Goal: Task Accomplishment & Management: Use online tool/utility

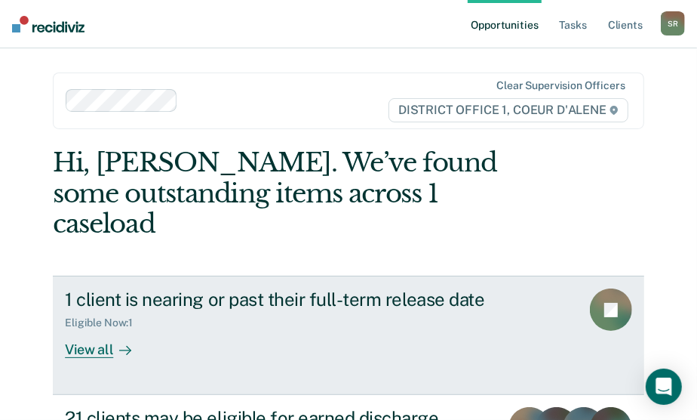
click at [71, 329] on div "View all" at bounding box center [107, 343] width 85 height 29
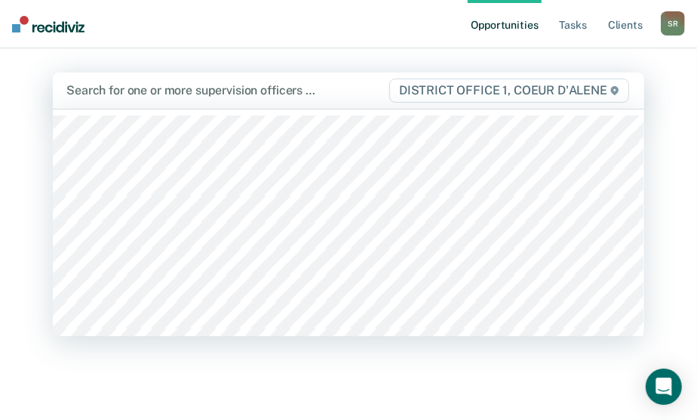
click at [138, 89] on div at bounding box center [226, 90] width 321 height 17
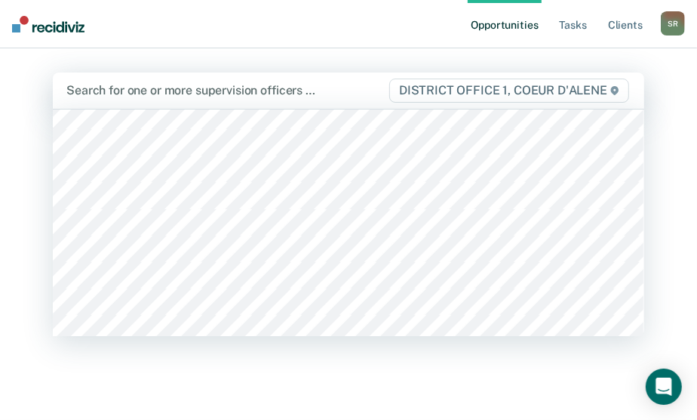
scroll to position [480, 0]
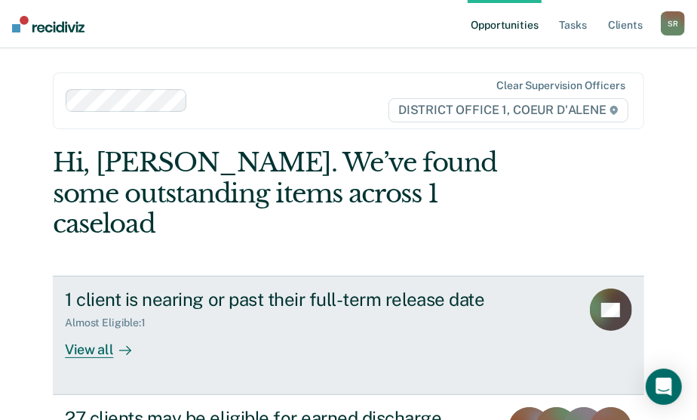
click at [88, 329] on div "View all" at bounding box center [107, 343] width 85 height 29
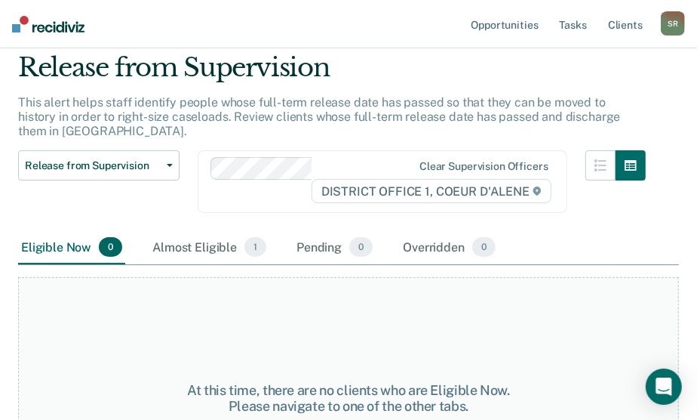
scroll to position [118, 0]
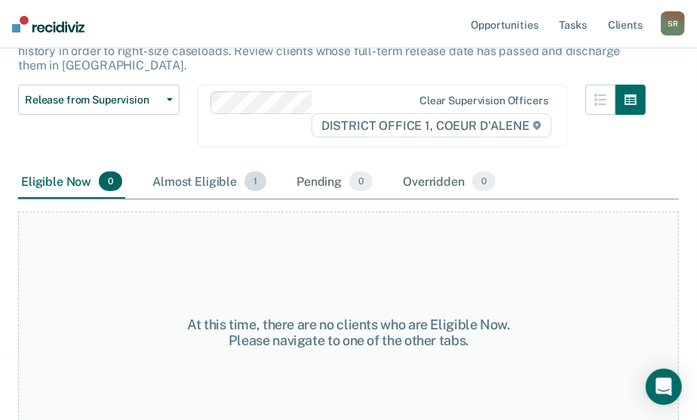
click at [208, 165] on div "Almost Eligible 1" at bounding box center [209, 181] width 120 height 33
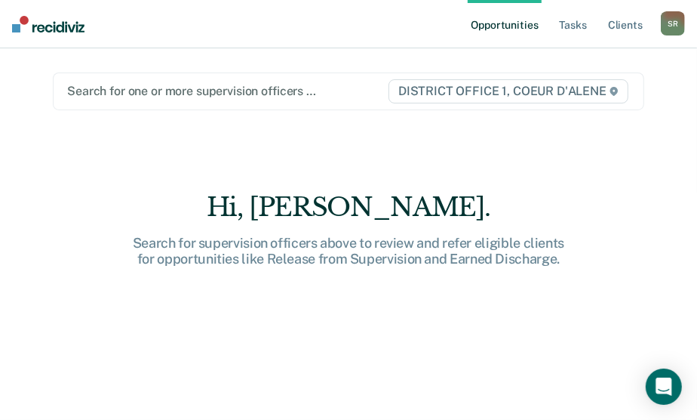
drag, startPoint x: 384, startPoint y: 214, endPoint x: 401, endPoint y: 222, distance: 18.9
click at [384, 214] on div "Hi, Rebecca." at bounding box center [348, 207] width 483 height 31
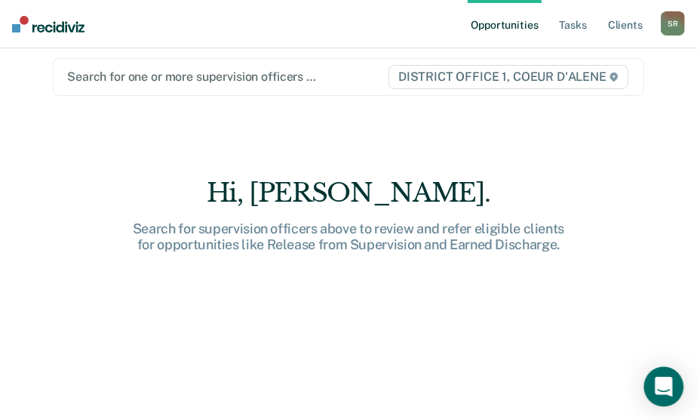
scroll to position [22, 0]
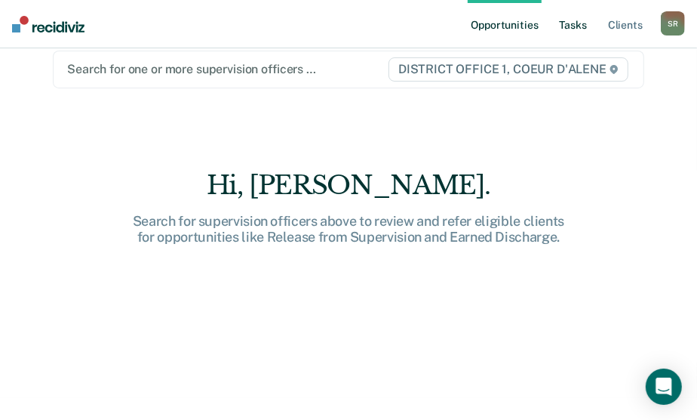
click at [583, 22] on link "Tasks" at bounding box center [573, 24] width 33 height 48
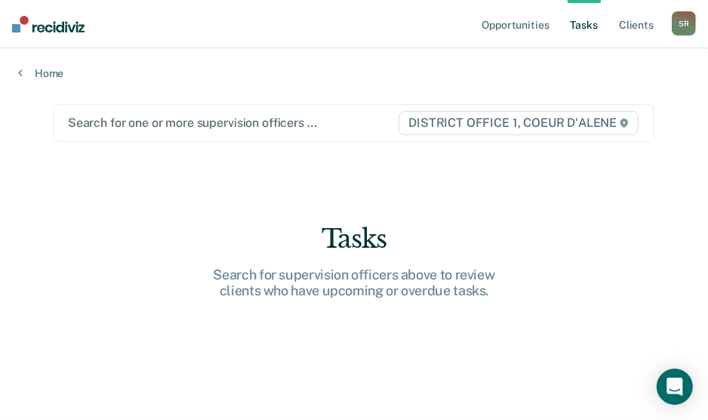
click at [585, 22] on link "Tasks" at bounding box center [583, 24] width 33 height 48
click at [48, 71] on link "Home" at bounding box center [354, 73] width 672 height 14
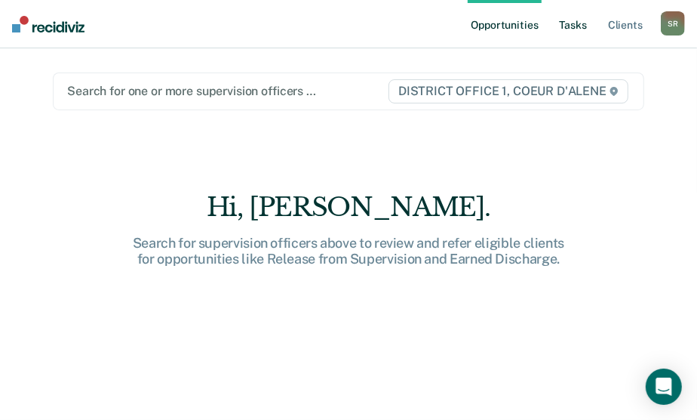
click at [580, 27] on link "Tasks" at bounding box center [573, 24] width 33 height 48
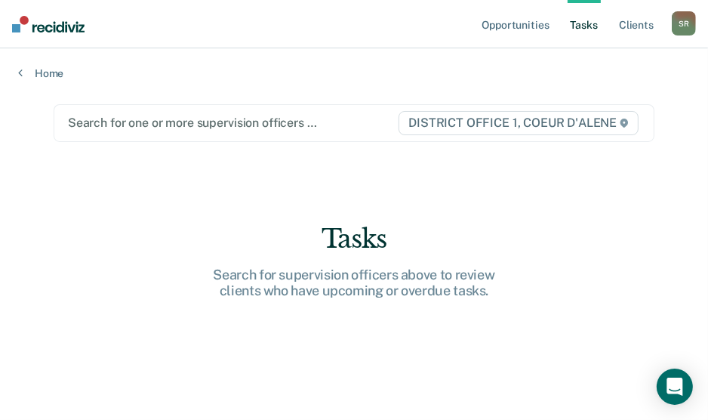
click at [677, 20] on div "S R" at bounding box center [684, 23] width 24 height 24
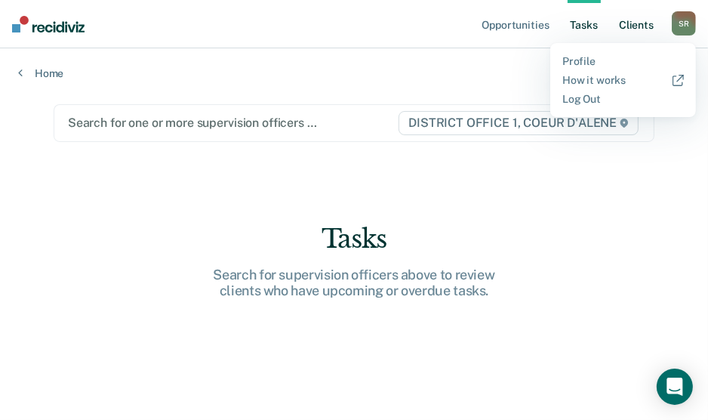
click at [637, 22] on link "Client s" at bounding box center [636, 24] width 41 height 48
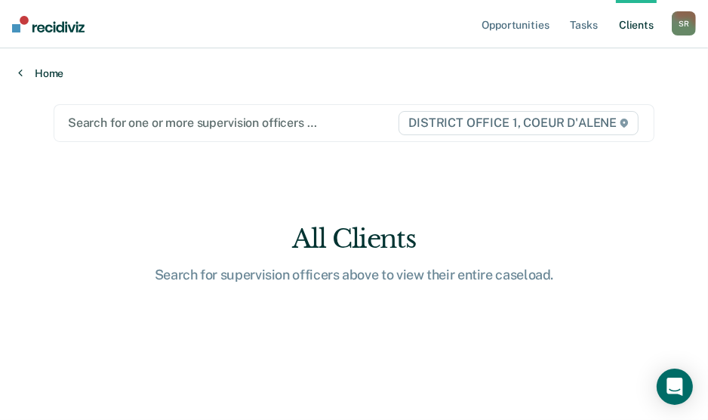
click at [24, 72] on link "Home" at bounding box center [354, 73] width 672 height 14
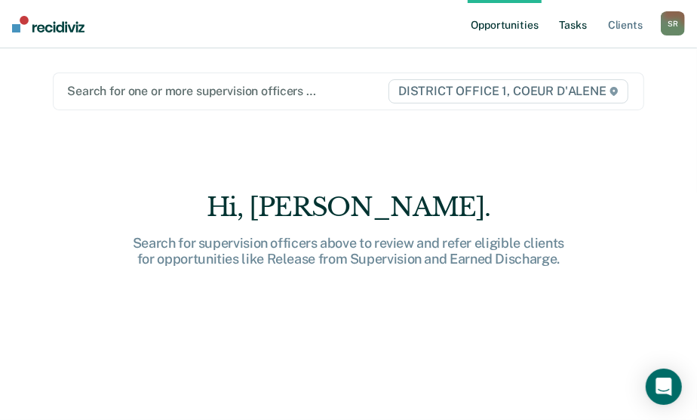
click at [572, 26] on link "Tasks" at bounding box center [573, 24] width 33 height 48
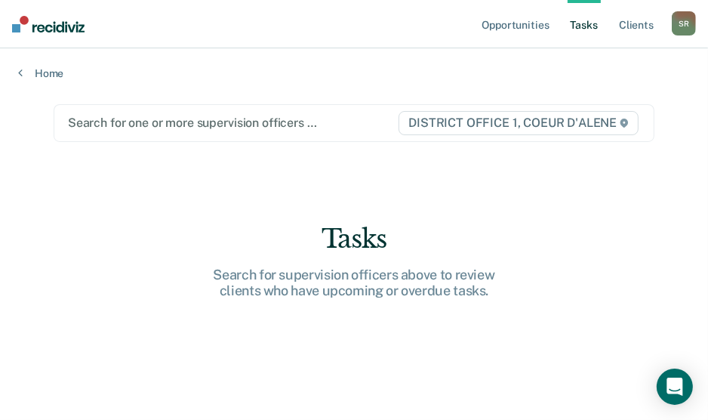
click at [572, 26] on link "Tasks" at bounding box center [583, 24] width 33 height 48
click at [494, 32] on link "Opportunities" at bounding box center [514, 24] width 73 height 48
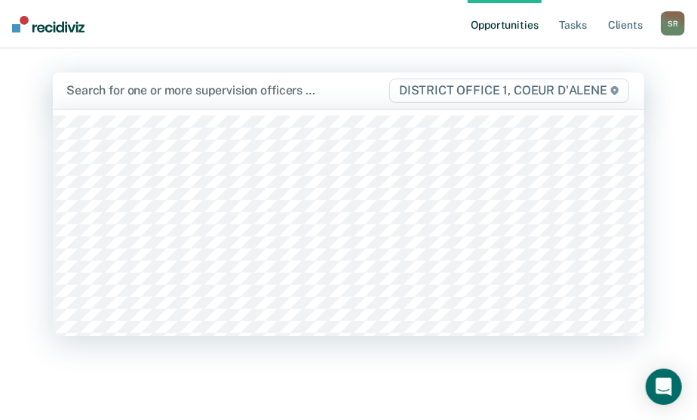
click at [165, 97] on div at bounding box center [226, 90] width 321 height 17
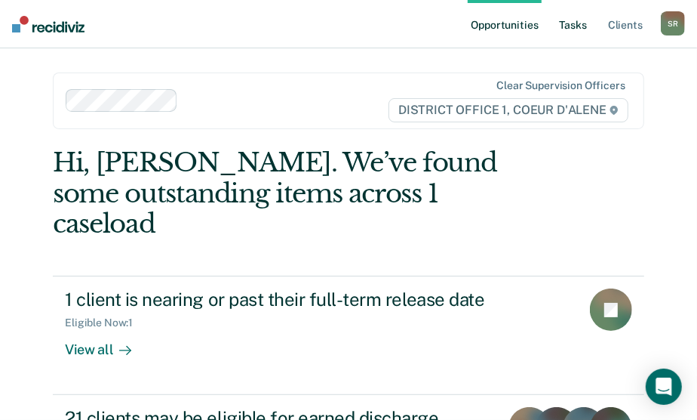
click at [580, 23] on link "Tasks" at bounding box center [573, 24] width 33 height 48
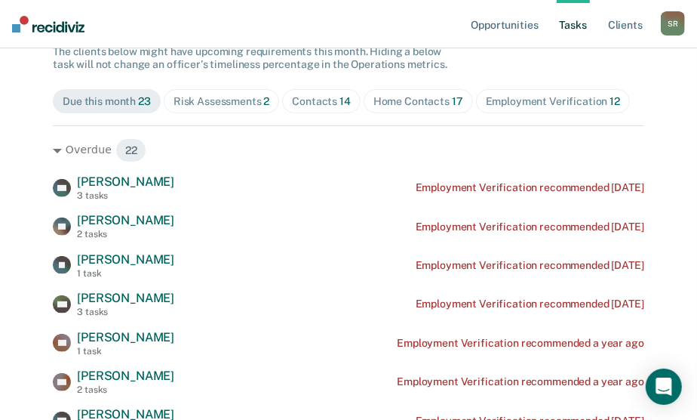
scroll to position [205, 0]
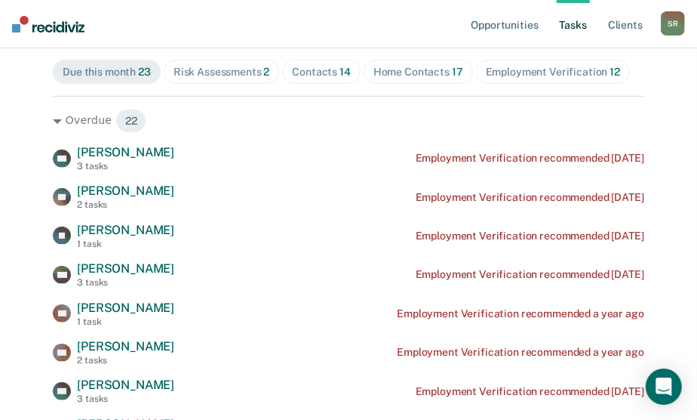
click at [327, 71] on div "Contacts 14" at bounding box center [321, 72] width 59 height 13
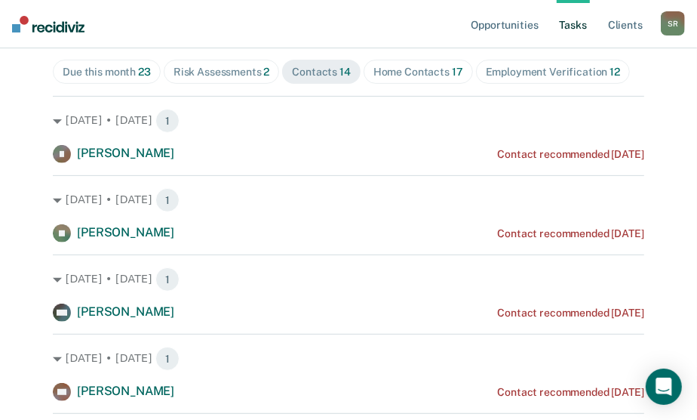
click at [402, 74] on div "Home Contacts 17" at bounding box center [419, 72] width 90 height 13
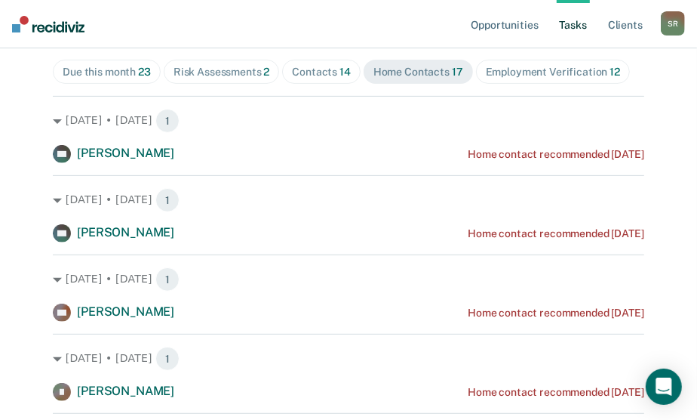
click at [220, 75] on div "Risk Assessments 2" at bounding box center [222, 72] width 97 height 13
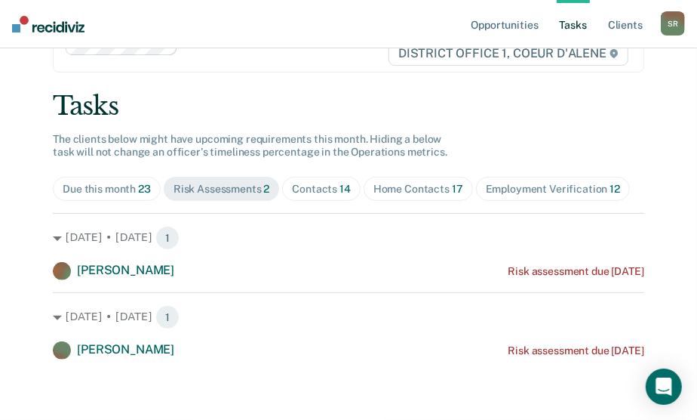
scroll to position [86, 0]
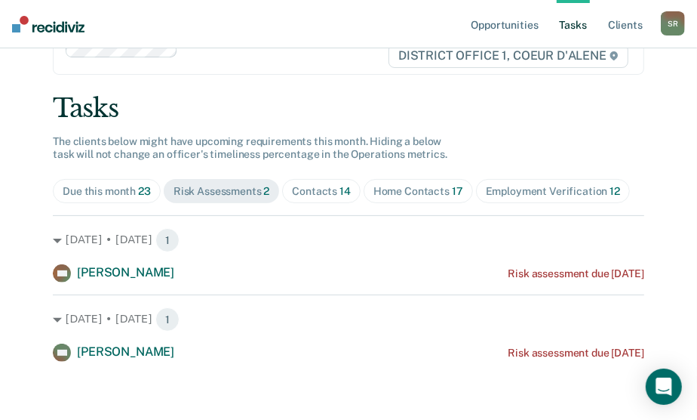
click at [325, 192] on div "Contacts 14" at bounding box center [321, 191] width 59 height 13
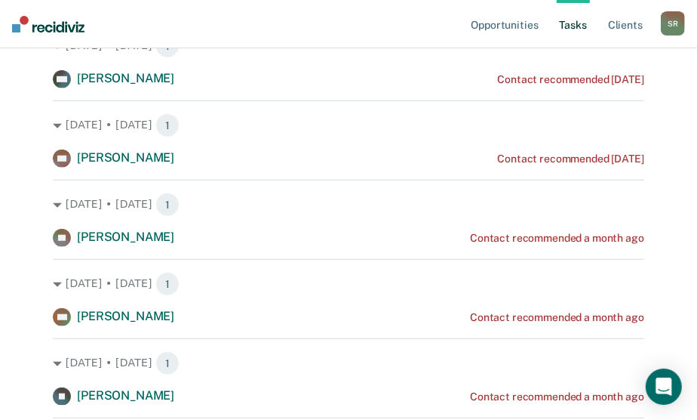
scroll to position [165, 0]
